Goal: Task Accomplishment & Management: Manage account settings

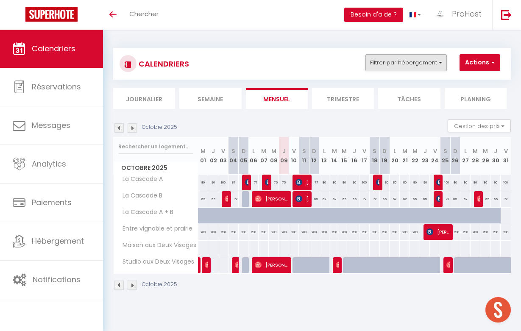
click at [423, 60] on button "Filtrer par hébergement" at bounding box center [406, 62] width 81 height 17
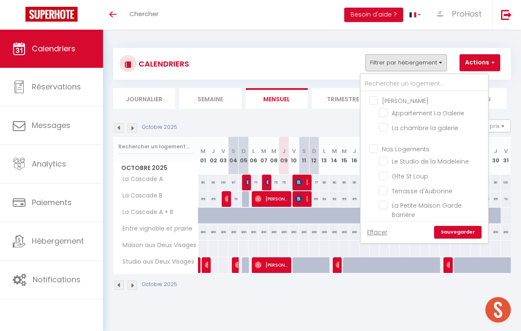
click at [375, 148] on input "Nos Logements" at bounding box center [433, 148] width 127 height 8
checkbox input "true"
checkbox input "false"
checkbox input "true"
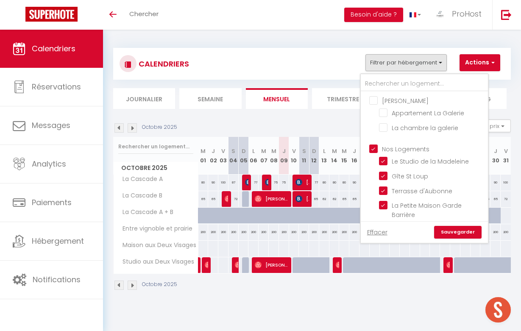
checkbox input "true"
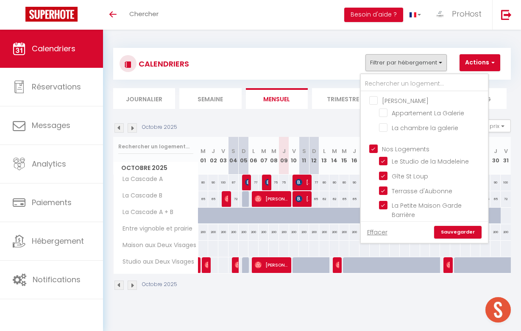
checkbox input "true"
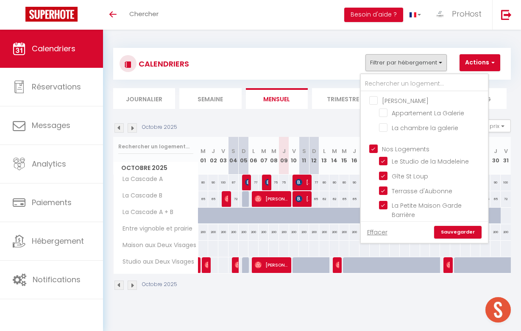
checkbox input "true"
checkbox input "false"
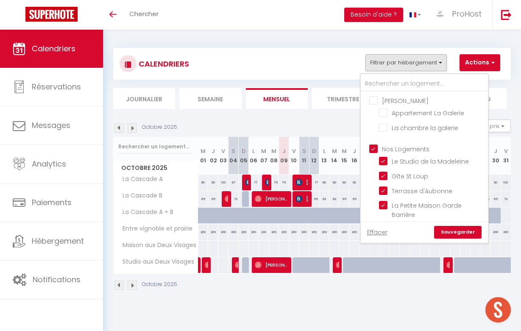
checkbox input "false"
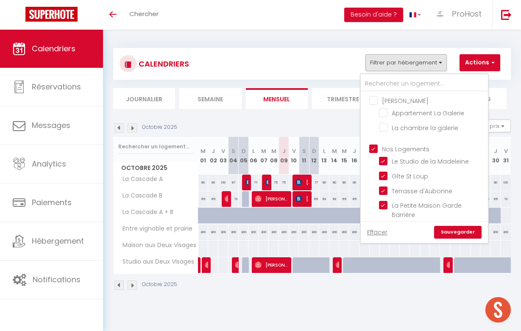
checkbox input "false"
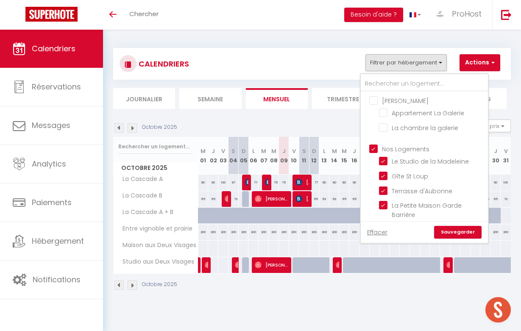
checkbox input "true"
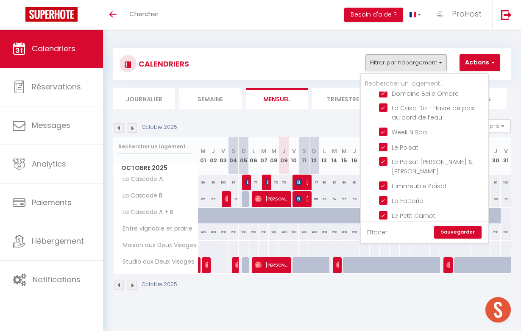
scroll to position [262, 0]
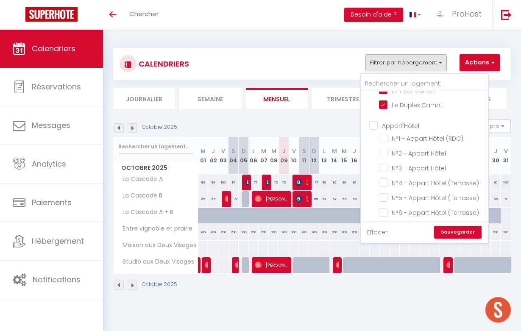
click at [370, 117] on ul "Appart'Hôtel N°1 - Appart Hôtel (RDC) N°2 - Appart Hôtel N°3 - Appart Hôtel N°4…" at bounding box center [424, 208] width 127 height 182
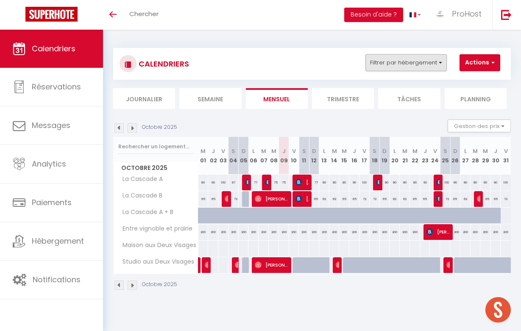
click at [411, 57] on button "Filtrer par hébergement" at bounding box center [406, 62] width 81 height 17
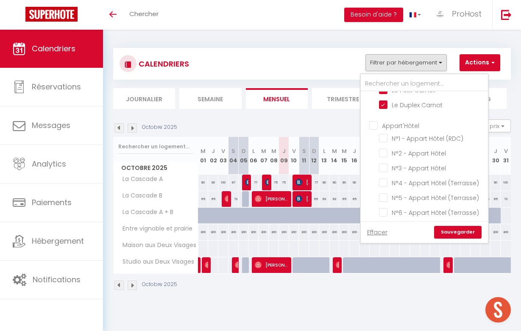
click at [374, 121] on input "Appart'Hôtel" at bounding box center [433, 125] width 127 height 8
checkbox input "true"
checkbox input "false"
checkbox input "true"
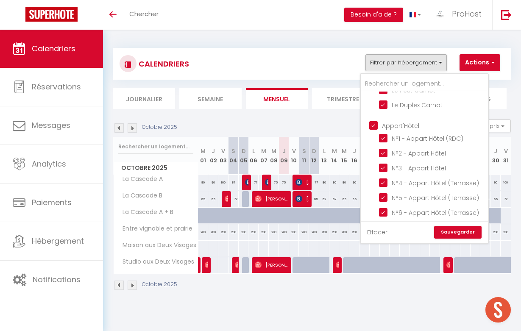
checkbox input "true"
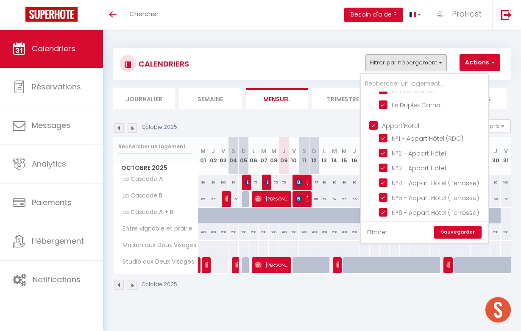
checkbox input "true"
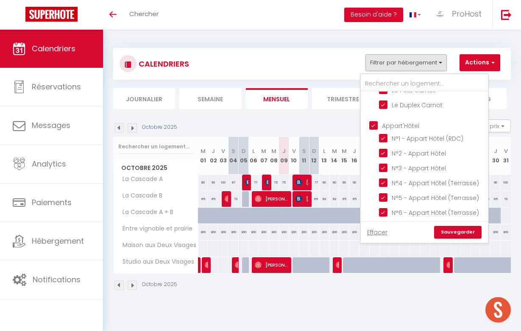
checkbox input "false"
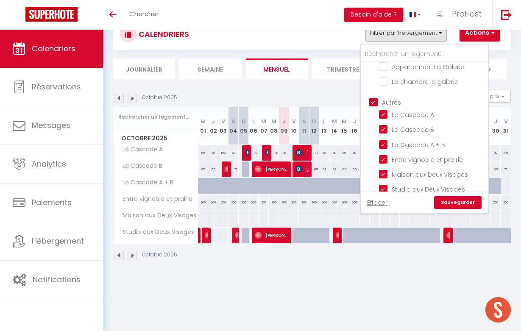
scroll to position [30, 0]
click at [465, 194] on div "Effacer Sauvegarder" at bounding box center [424, 203] width 127 height 22
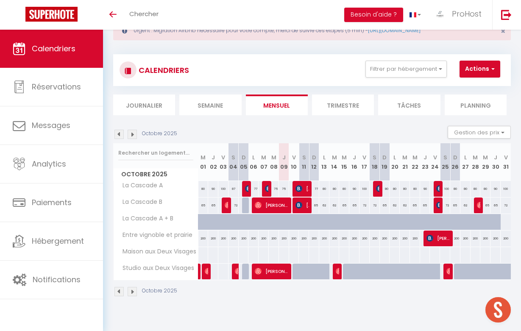
click at [412, 40] on div "Urgent : Migration Airbnb nécessaire pour votre compte, merci de suivre ces éta…" at bounding box center [312, 31] width 398 height 20
click at [434, 66] on button "Filtrer par hébergement" at bounding box center [406, 69] width 81 height 17
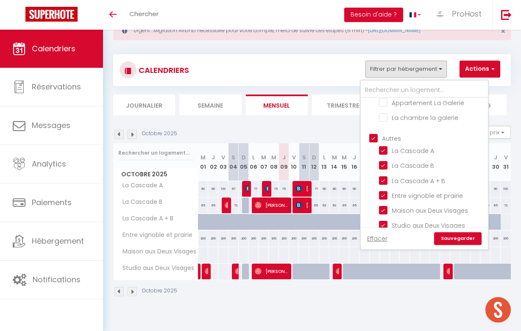
click at [466, 235] on link "Sauvegarder" at bounding box center [458, 239] width 48 height 13
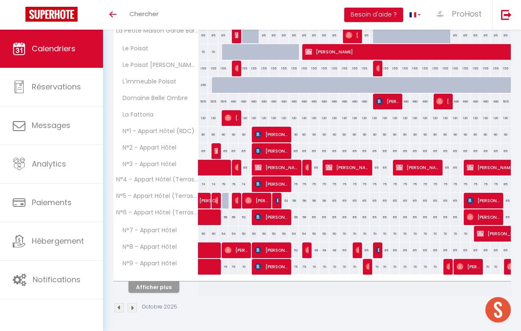
scroll to position [266, 0]
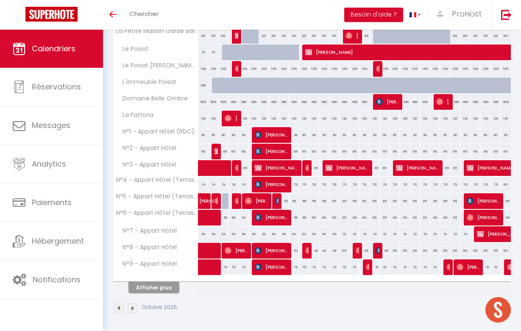
click at [163, 284] on button "Afficher plus" at bounding box center [154, 287] width 51 height 11
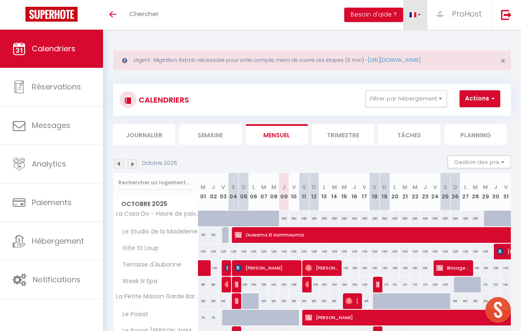
scroll to position [0, 0]
